Goal: Use online tool/utility: Utilize a website feature to perform a specific function

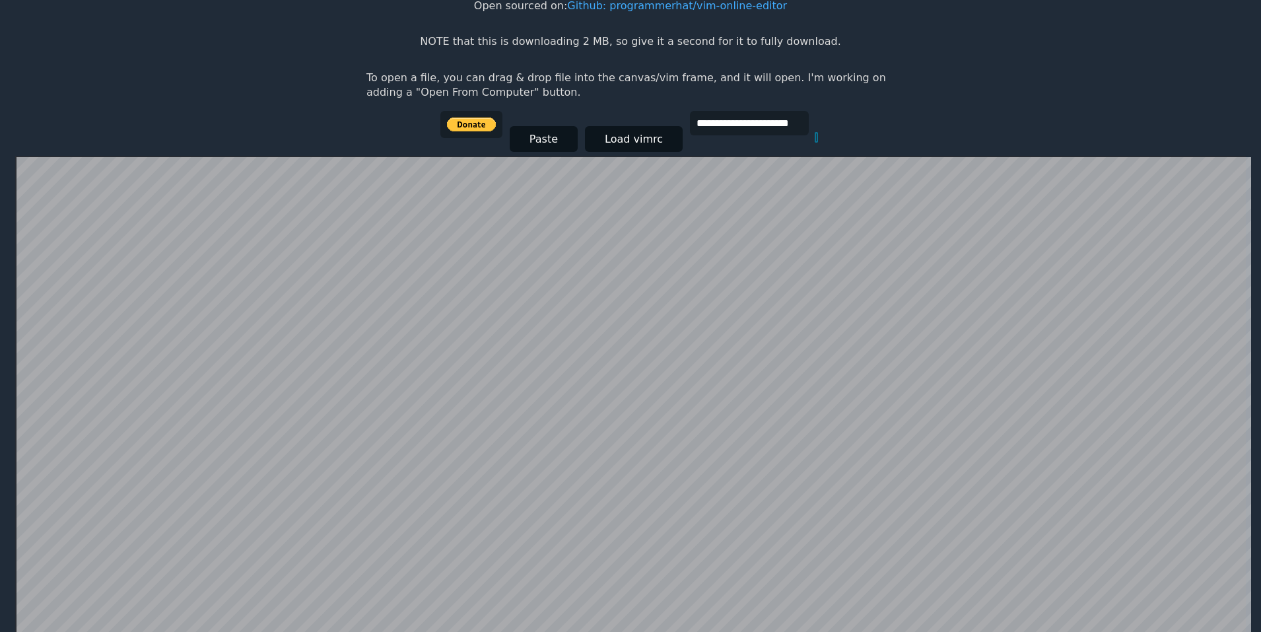
scroll to position [257, 0]
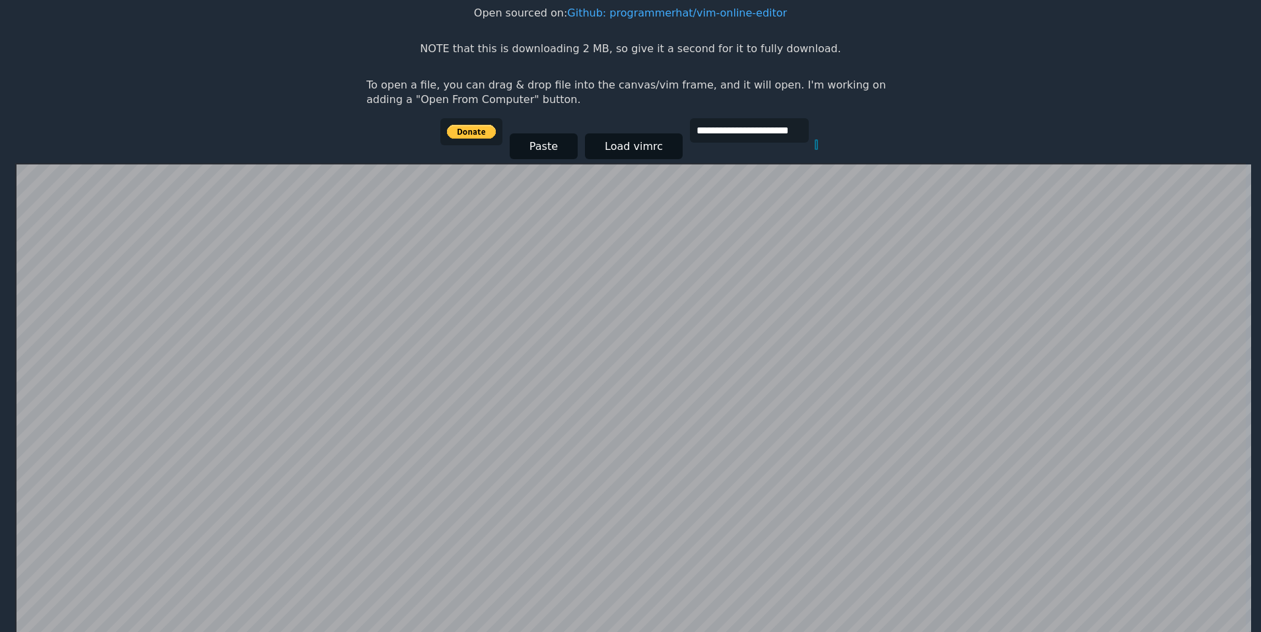
scroll to position [257, 0]
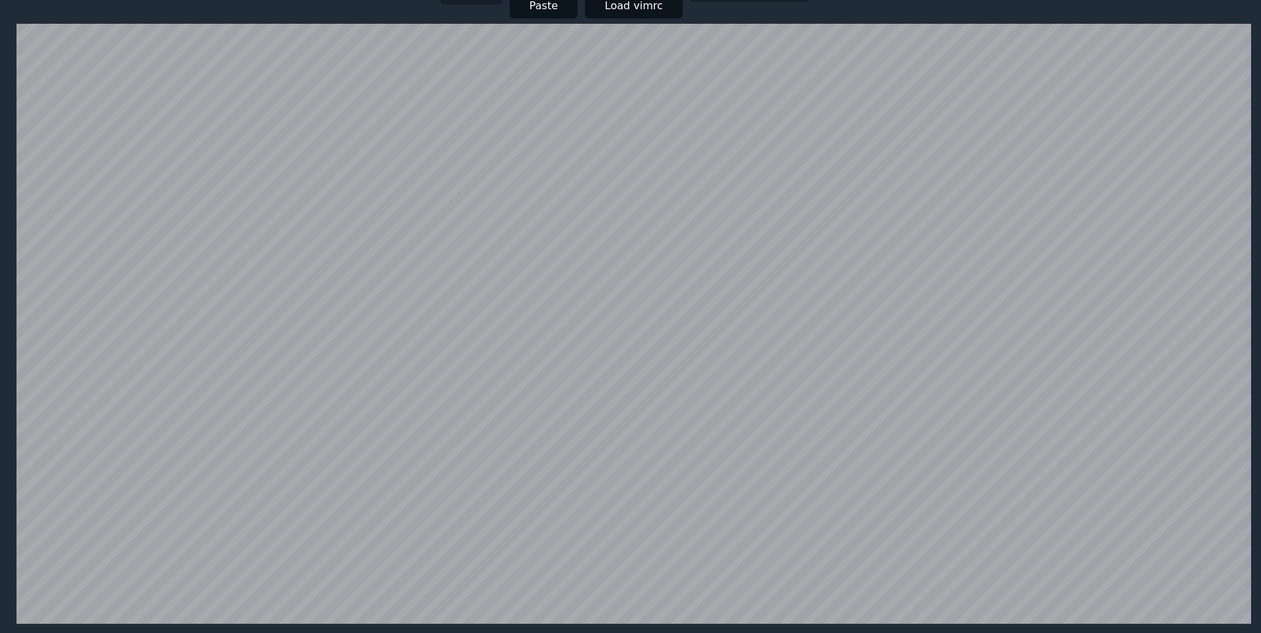
scroll to position [0, 42]
type input "**********"
